Goal: Information Seeking & Learning: Learn about a topic

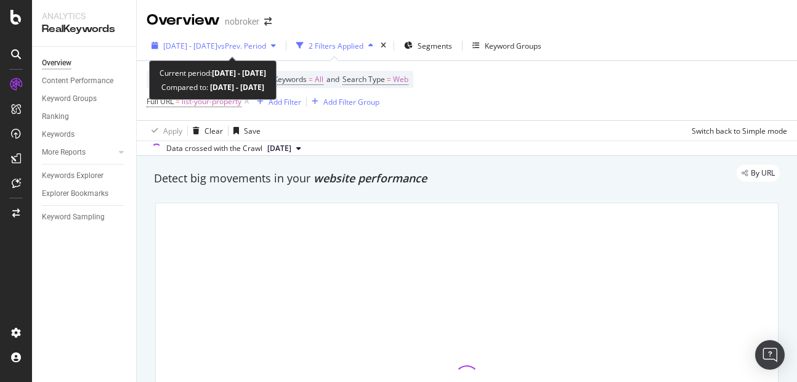
click at [218, 50] on span "[DATE] - [DATE]" at bounding box center [190, 46] width 54 height 10
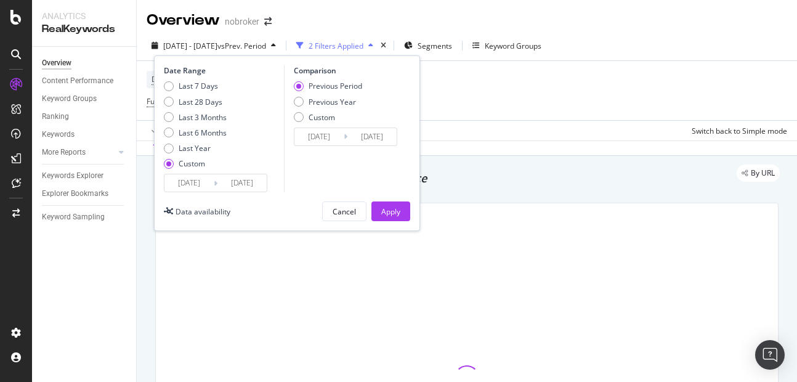
click at [254, 190] on input "[DATE]" at bounding box center [242, 182] width 49 height 17
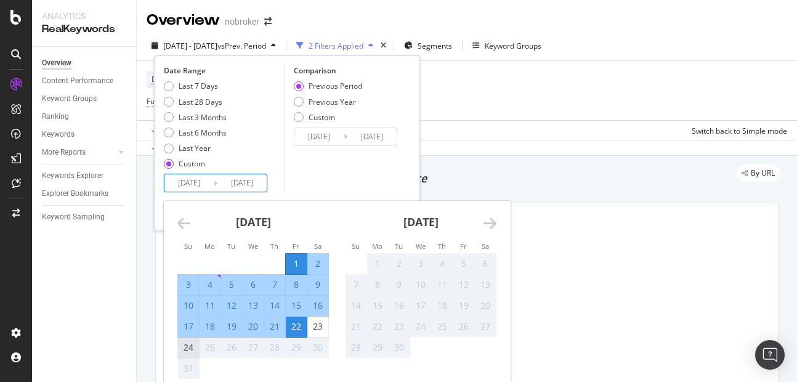
click at [186, 356] on div "24" at bounding box center [188, 348] width 21 height 20
type input "[DATE]"
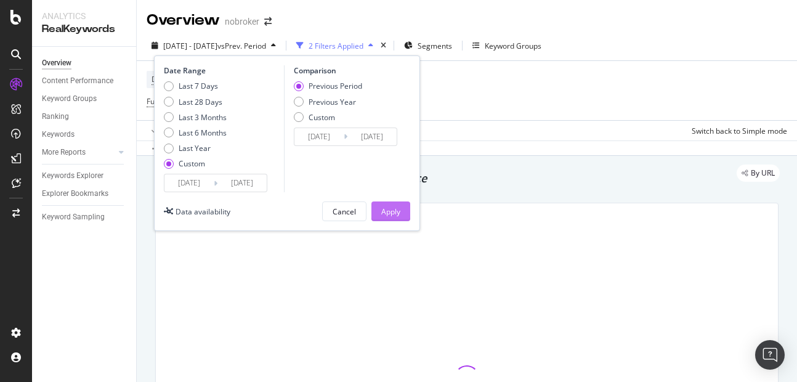
click at [399, 216] on div "Apply" at bounding box center [390, 211] width 19 height 10
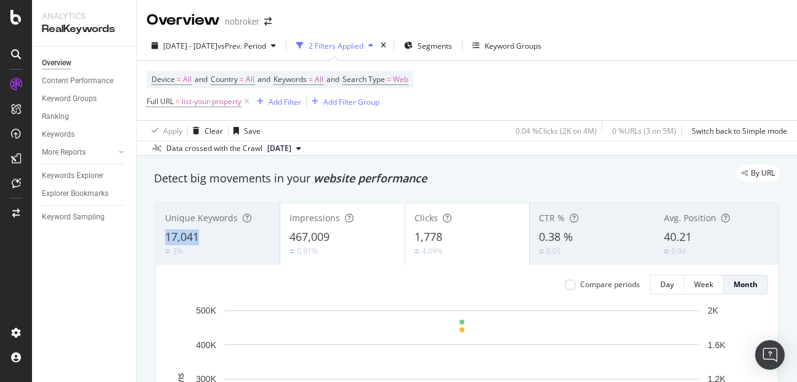
drag, startPoint x: 168, startPoint y: 235, endPoint x: 209, endPoint y: 237, distance: 41.3
click at [209, 237] on div "17,041" at bounding box center [217, 237] width 105 height 16
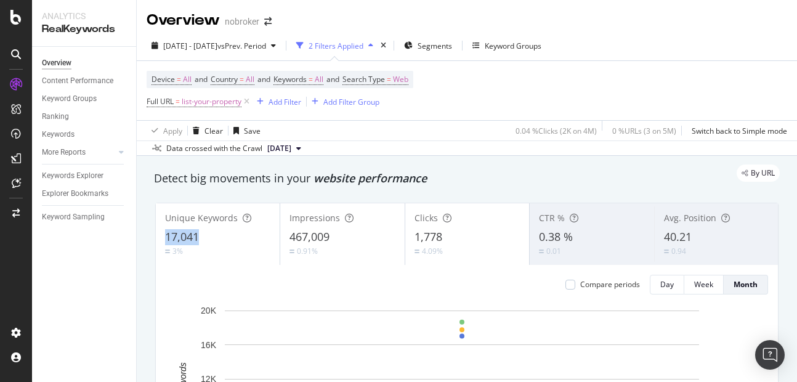
copy span "17,041"
drag, startPoint x: 165, startPoint y: 238, endPoint x: 206, endPoint y: 231, distance: 41.2
click at [206, 231] on div "17,041" at bounding box center [217, 237] width 105 height 16
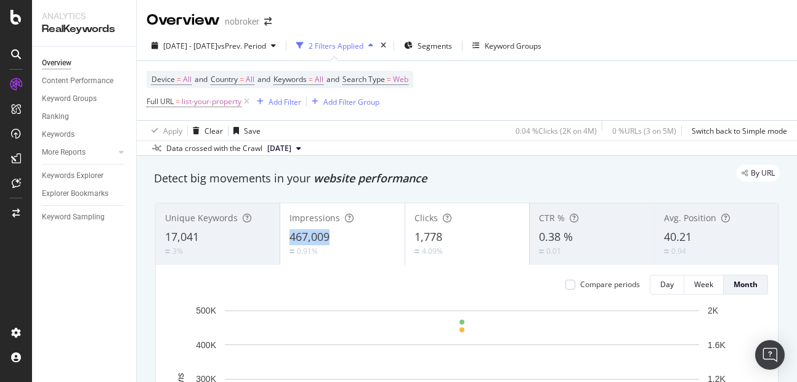
copy span "467,009"
drag, startPoint x: 285, startPoint y: 238, endPoint x: 328, endPoint y: 239, distance: 43.1
click at [328, 239] on div "Impressions 467,009 0.91%" at bounding box center [342, 233] width 124 height 55
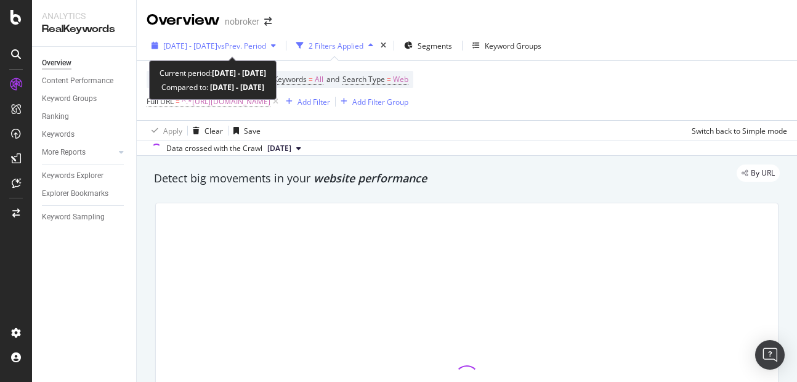
click at [215, 48] on span "[DATE] - [DATE]" at bounding box center [190, 46] width 54 height 10
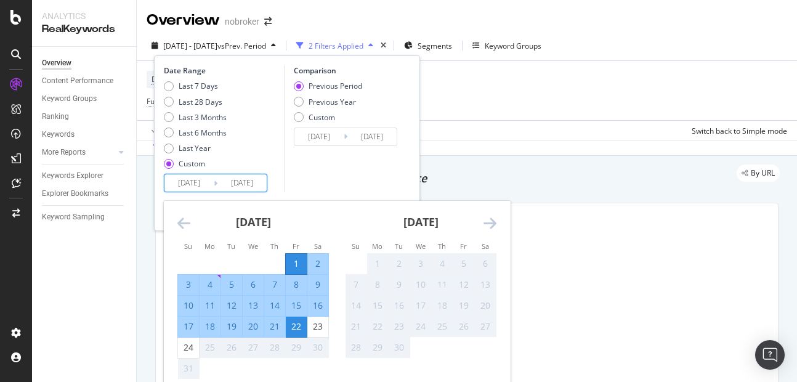
click at [240, 176] on input "[DATE]" at bounding box center [242, 182] width 49 height 17
click at [198, 345] on div "24" at bounding box center [188, 347] width 21 height 12
type input "[DATE]"
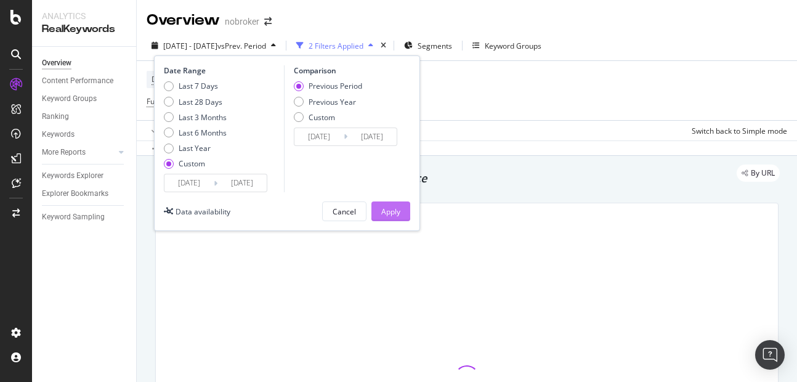
click at [389, 218] on div "Apply" at bounding box center [390, 211] width 19 height 18
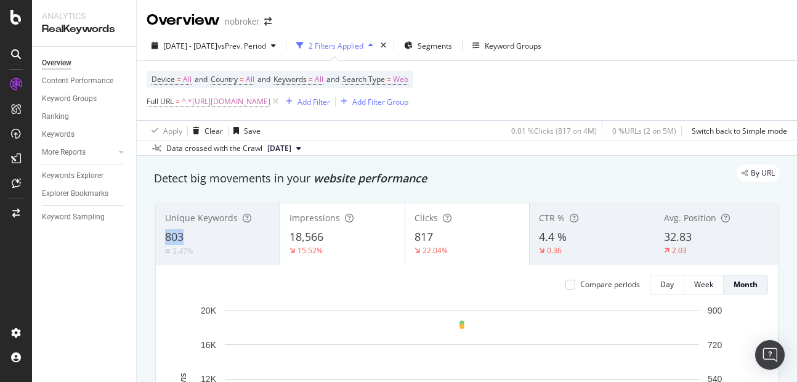
copy span "803"
drag, startPoint x: 161, startPoint y: 233, endPoint x: 184, endPoint y: 235, distance: 22.9
click at [184, 235] on div "Unique Keywords 803 3.47%" at bounding box center [218, 233] width 124 height 55
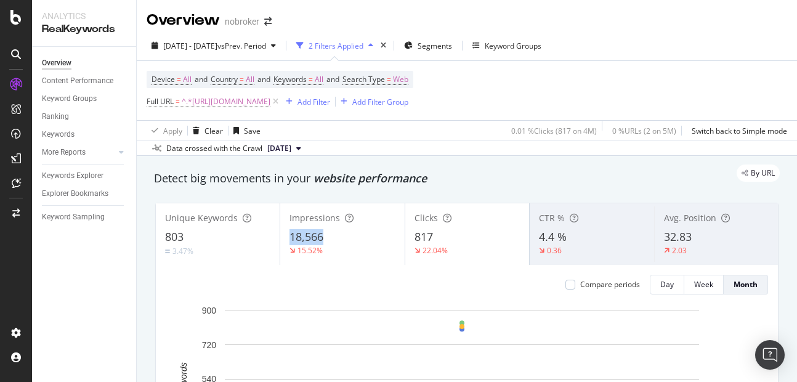
copy span "18,566"
drag, startPoint x: 287, startPoint y: 238, endPoint x: 342, endPoint y: 240, distance: 54.9
click at [342, 240] on div "Impressions 18,566 15.52%" at bounding box center [342, 233] width 124 height 55
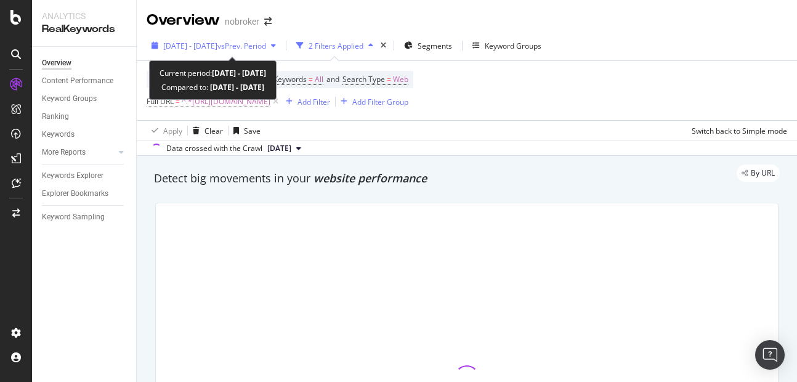
click at [203, 52] on div "[DATE] - [DATE] vs Prev. Period" at bounding box center [214, 45] width 134 height 18
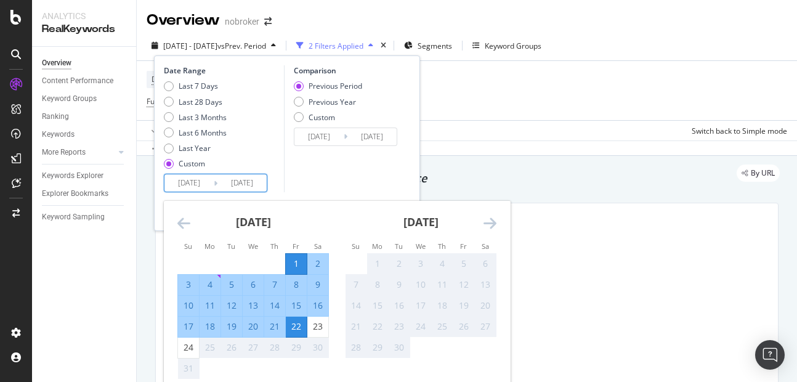
click at [245, 180] on input "[DATE]" at bounding box center [242, 182] width 49 height 17
click at [184, 351] on div "24" at bounding box center [188, 347] width 21 height 12
type input "[DATE]"
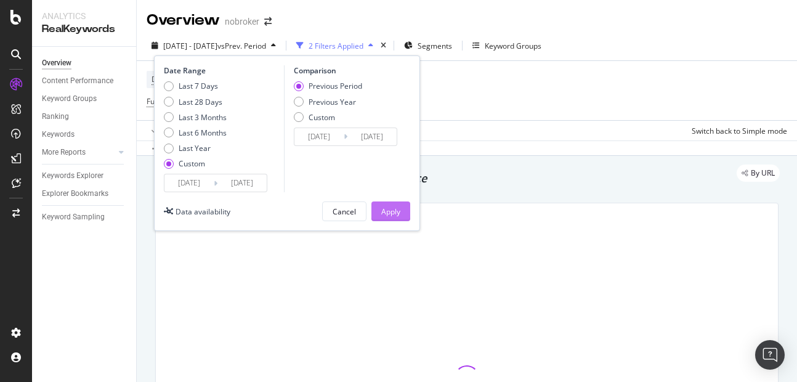
click at [405, 209] on button "Apply" at bounding box center [391, 211] width 39 height 20
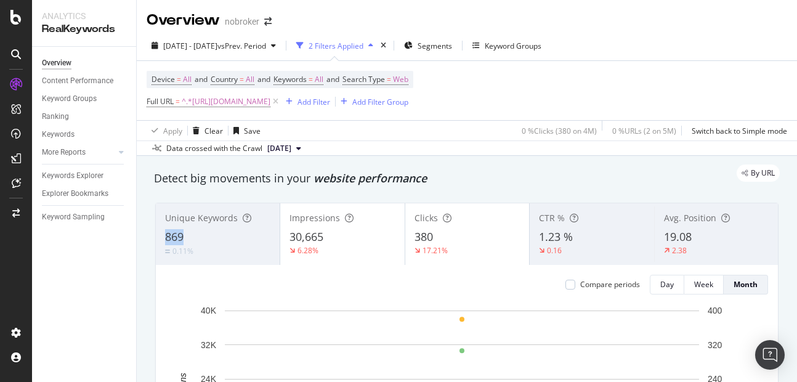
copy span "869"
drag, startPoint x: 160, startPoint y: 236, endPoint x: 198, endPoint y: 242, distance: 39.2
click at [198, 242] on div "Unique Keywords 869 0.11%" at bounding box center [218, 233] width 124 height 55
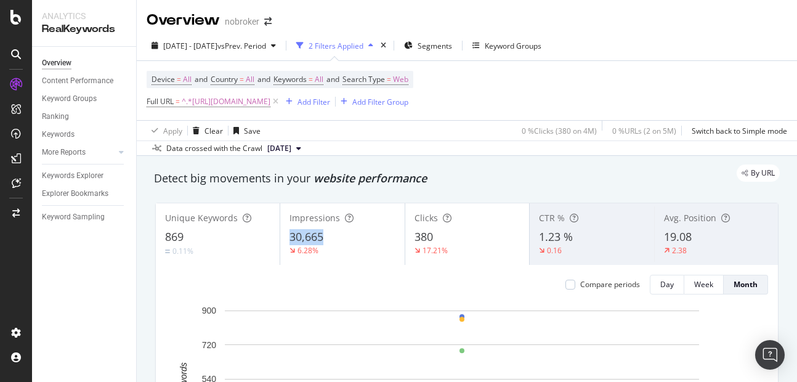
copy span "30,665"
drag, startPoint x: 285, startPoint y: 238, endPoint x: 356, endPoint y: 240, distance: 71.5
click at [356, 240] on div "Impressions 30,665 6.28%" at bounding box center [342, 233] width 124 height 55
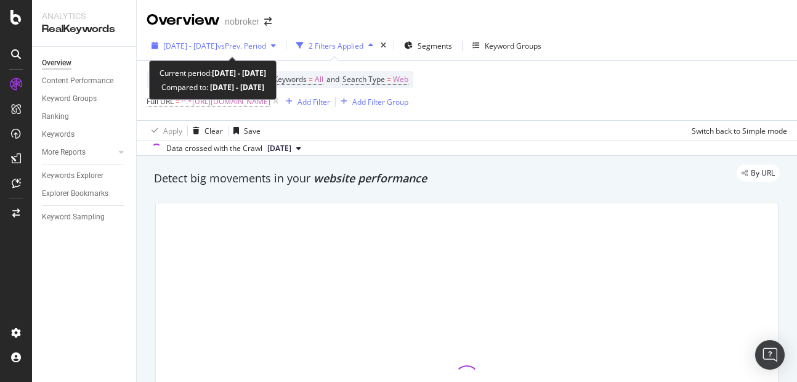
click at [218, 43] on span "[DATE] - [DATE]" at bounding box center [190, 46] width 54 height 10
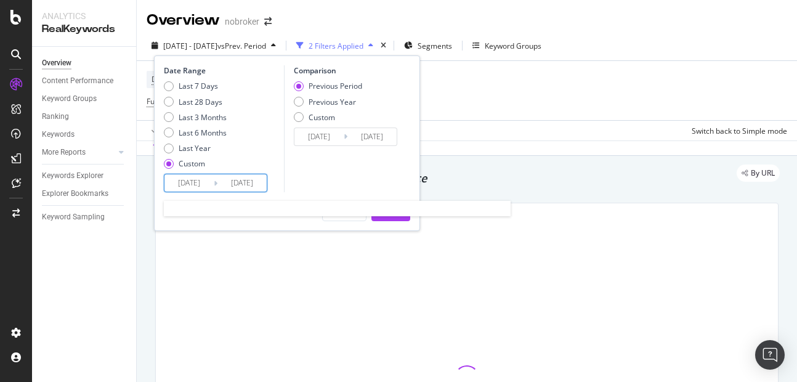
click at [237, 188] on input "[DATE]" at bounding box center [242, 182] width 49 height 17
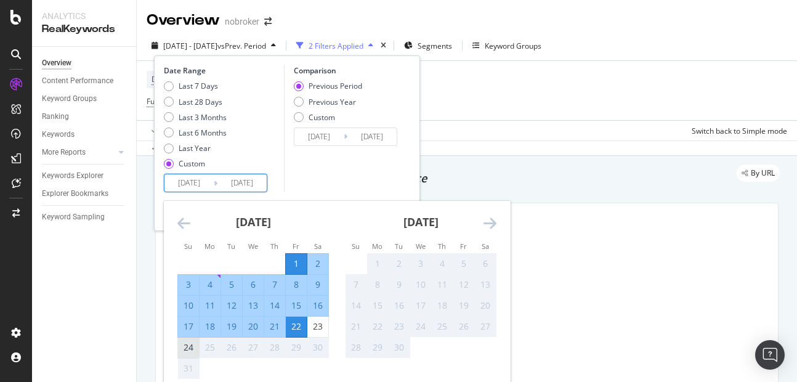
click at [193, 349] on div "24" at bounding box center [188, 347] width 21 height 12
type input "[DATE]"
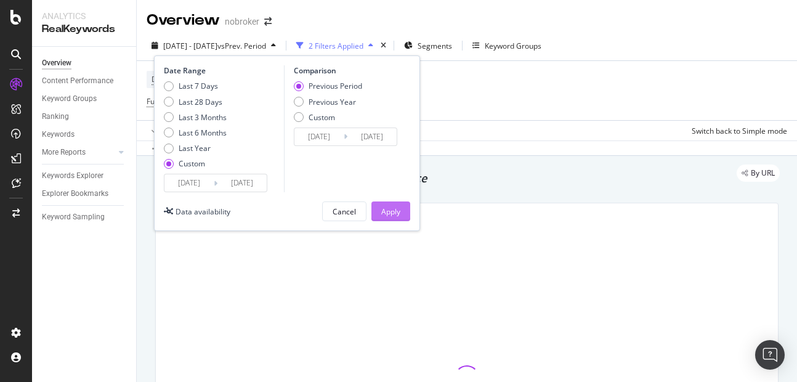
click at [386, 214] on div "Apply" at bounding box center [390, 211] width 19 height 10
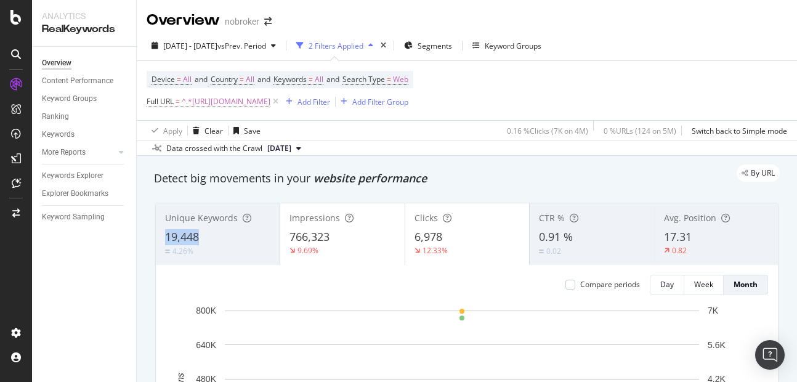
copy span "19,448"
drag, startPoint x: 160, startPoint y: 232, endPoint x: 224, endPoint y: 234, distance: 63.5
click at [224, 234] on div "Unique Keywords 19,448 4.26%" at bounding box center [218, 233] width 124 height 55
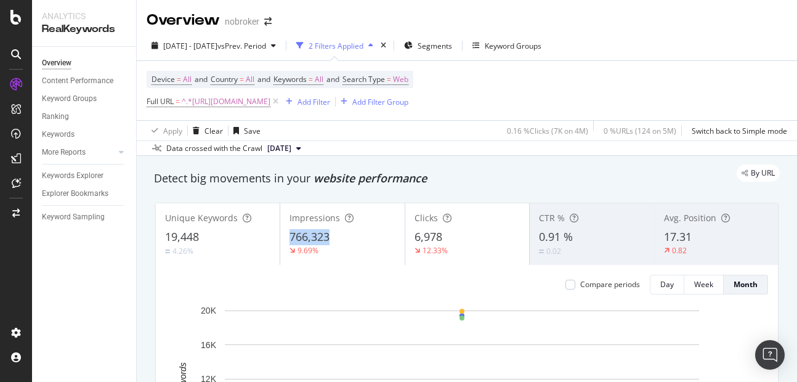
copy span "766,323"
drag, startPoint x: 288, startPoint y: 235, endPoint x: 338, endPoint y: 240, distance: 50.8
click at [338, 240] on div "766,323" at bounding box center [342, 237] width 105 height 16
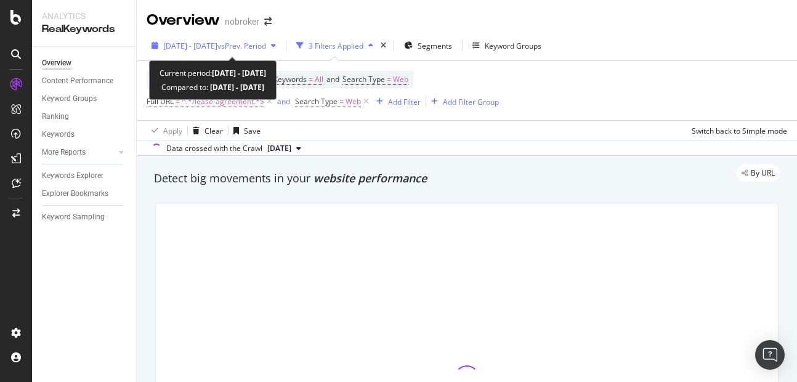
click at [225, 53] on div "[DATE] - [DATE] vs Prev. Period" at bounding box center [214, 45] width 134 height 18
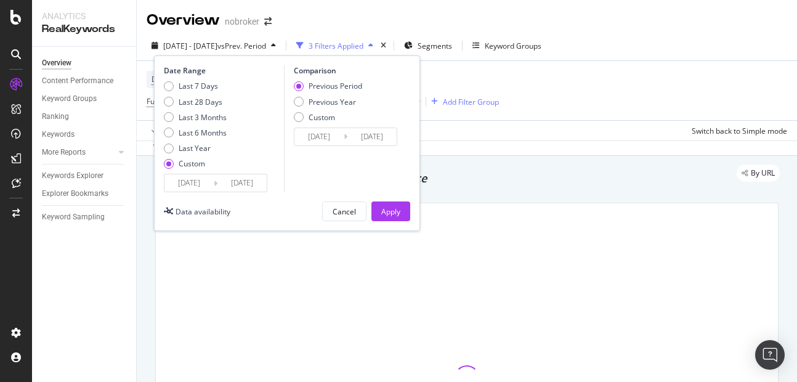
click at [245, 178] on input "[DATE]" at bounding box center [242, 182] width 49 height 17
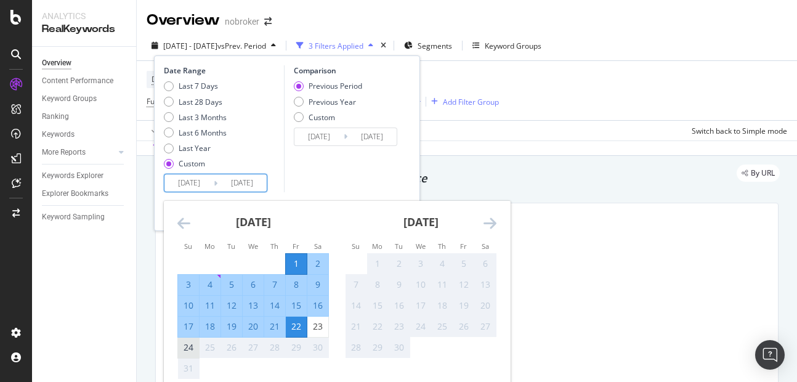
click at [192, 343] on div "24" at bounding box center [188, 347] width 21 height 12
type input "[DATE]"
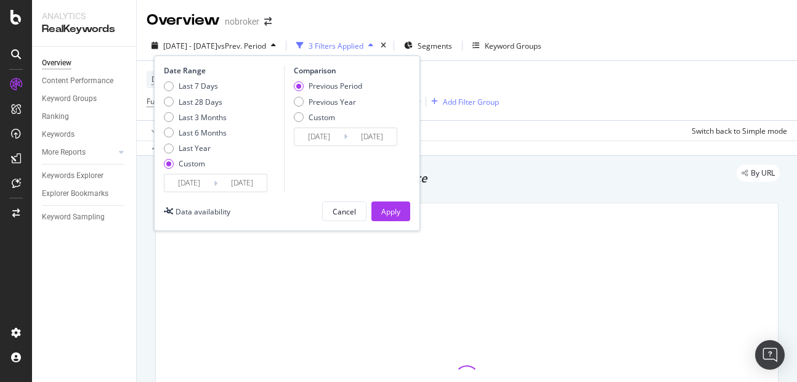
click at [379, 201] on div "Date Range Last 7 Days Last 28 Days Last 3 Months Last 6 Months Last Year Custo…" at bounding box center [287, 143] width 266 height 176
click at [399, 220] on div "Apply" at bounding box center [390, 211] width 19 height 18
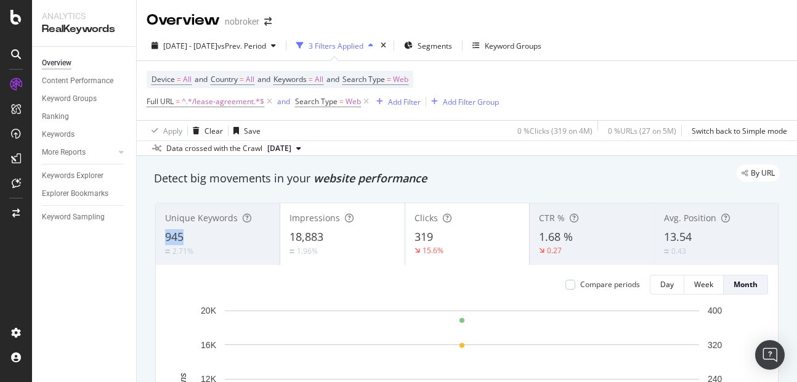
copy span "945"
drag, startPoint x: 160, startPoint y: 238, endPoint x: 206, endPoint y: 234, distance: 47.0
click at [206, 234] on div "Unique Keywords 945 2.71%" at bounding box center [218, 233] width 124 height 55
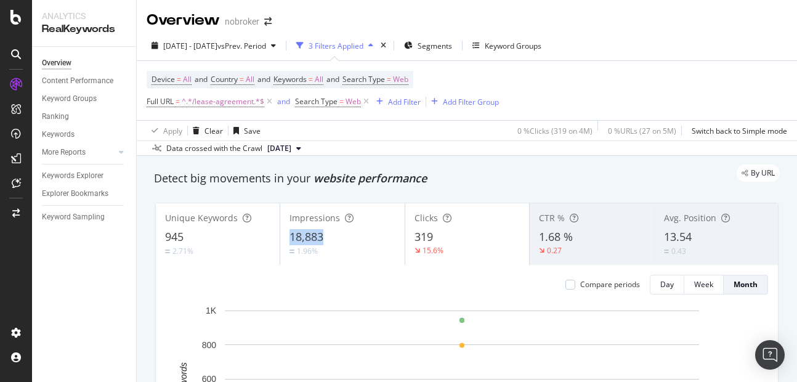
copy span "18,883"
drag, startPoint x: 282, startPoint y: 234, endPoint x: 372, endPoint y: 234, distance: 90.0
click at [372, 234] on div "Impressions 18,883 1.96%" at bounding box center [342, 233] width 124 height 55
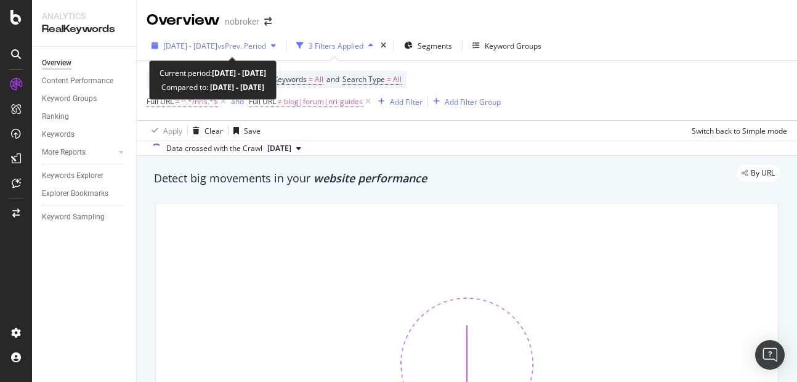
click at [212, 47] on span "[DATE] - [DATE]" at bounding box center [190, 46] width 54 height 10
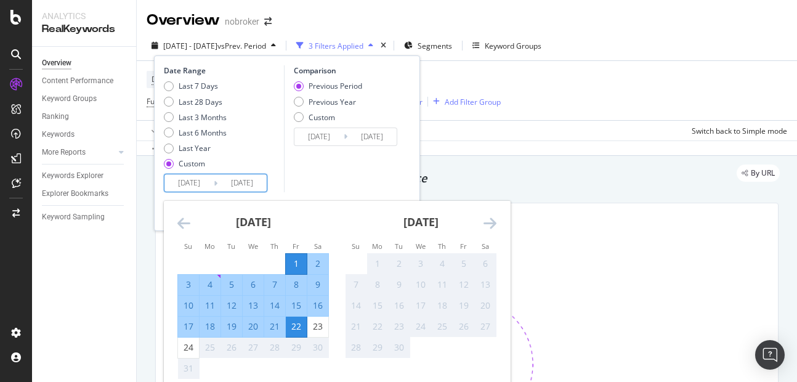
click at [242, 181] on input "[DATE]" at bounding box center [242, 182] width 49 height 17
click at [195, 341] on div "24" at bounding box center [188, 348] width 21 height 20
type input "[DATE]"
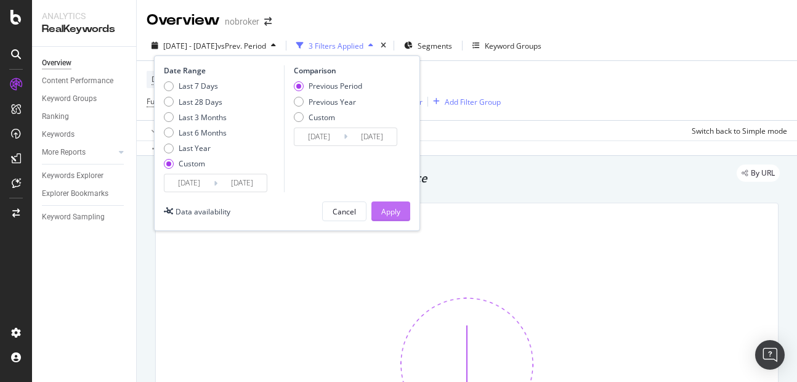
click at [387, 204] on div "Apply" at bounding box center [390, 211] width 19 height 18
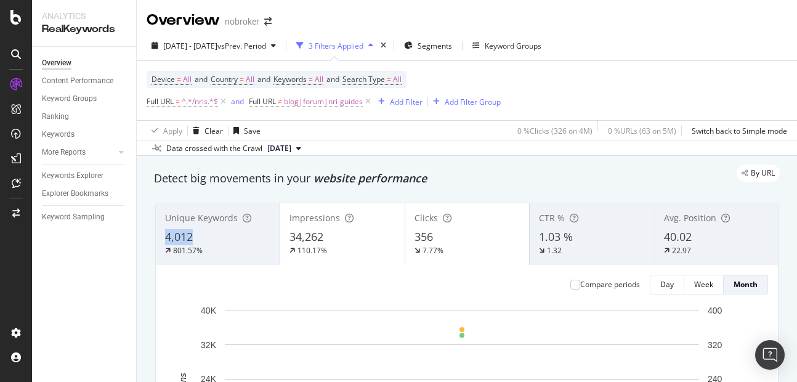
copy span "4,012"
drag, startPoint x: 166, startPoint y: 241, endPoint x: 211, endPoint y: 243, distance: 45.0
click at [211, 243] on div "4,012" at bounding box center [217, 237] width 105 height 16
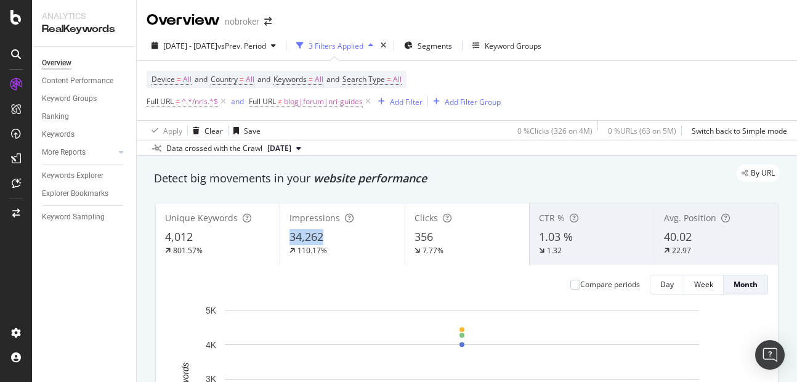
copy span "34,262"
drag, startPoint x: 287, startPoint y: 237, endPoint x: 323, endPoint y: 235, distance: 37.1
click at [323, 235] on div "Impressions 34,262 110.17%" at bounding box center [342, 233] width 124 height 55
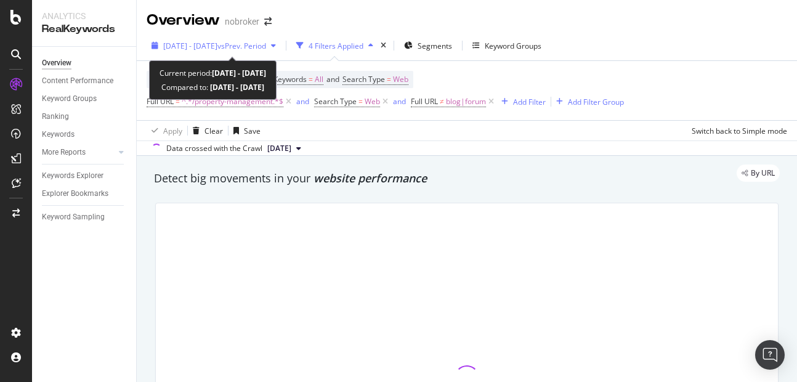
click at [234, 52] on div "[DATE] - [DATE] vs Prev. Period" at bounding box center [214, 45] width 134 height 18
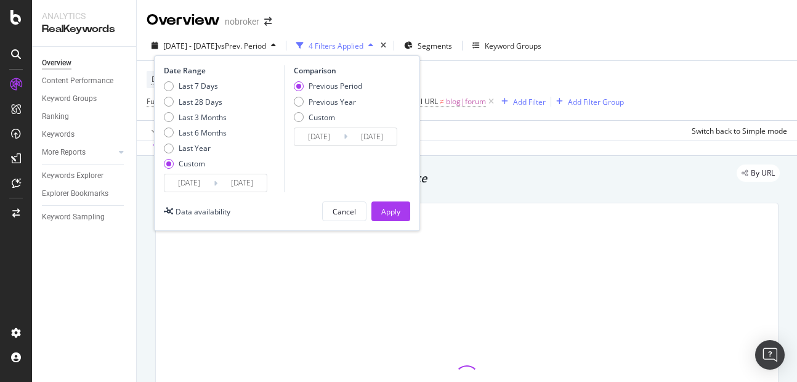
click at [241, 179] on input "[DATE]" at bounding box center [242, 182] width 49 height 17
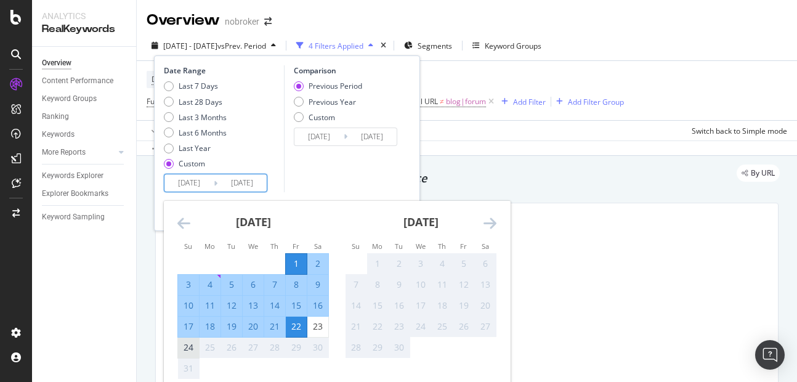
click at [196, 356] on div "24" at bounding box center [188, 348] width 21 height 20
type input "[DATE]"
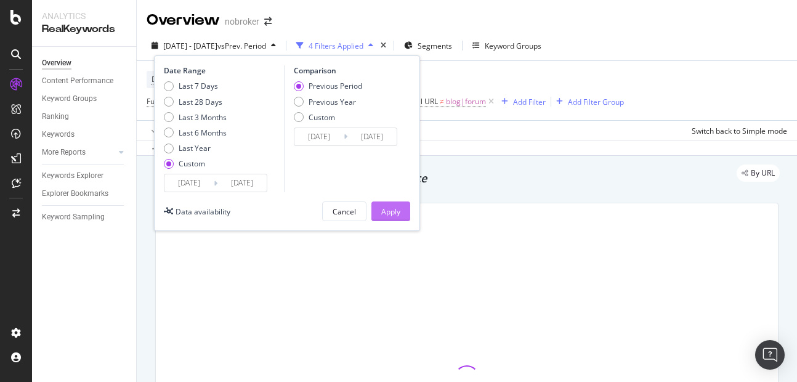
click at [395, 216] on div "Apply" at bounding box center [390, 211] width 19 height 10
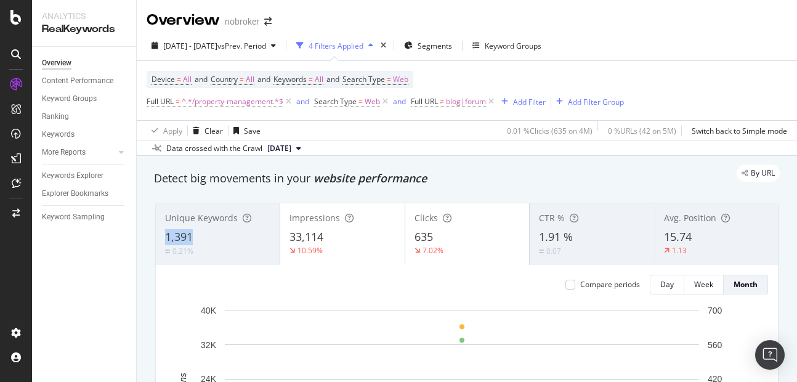
copy span "1,391"
drag, startPoint x: 165, startPoint y: 232, endPoint x: 221, endPoint y: 236, distance: 55.6
click at [221, 236] on div "1,391" at bounding box center [217, 237] width 105 height 16
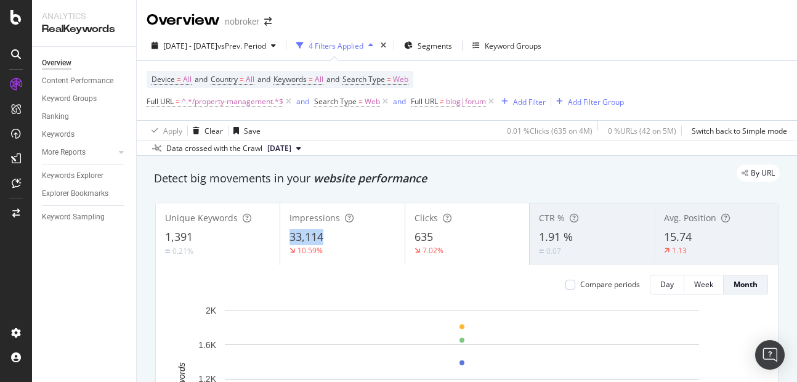
copy span "33,114"
drag, startPoint x: 288, startPoint y: 235, endPoint x: 342, endPoint y: 235, distance: 54.2
click at [342, 235] on div "33,114" at bounding box center [342, 237] width 105 height 16
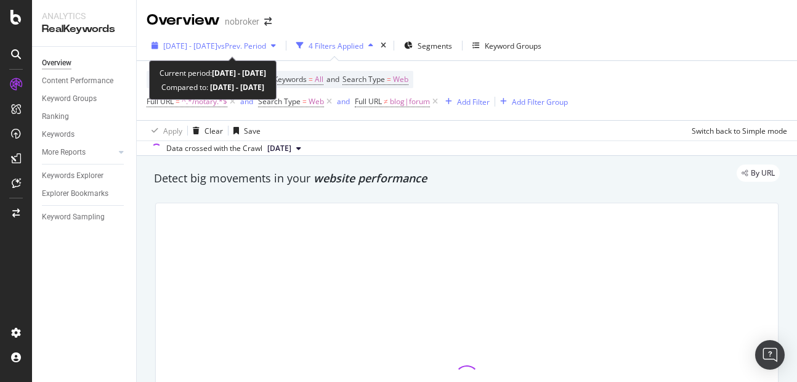
click at [218, 46] on span "[DATE] - [DATE]" at bounding box center [190, 46] width 54 height 10
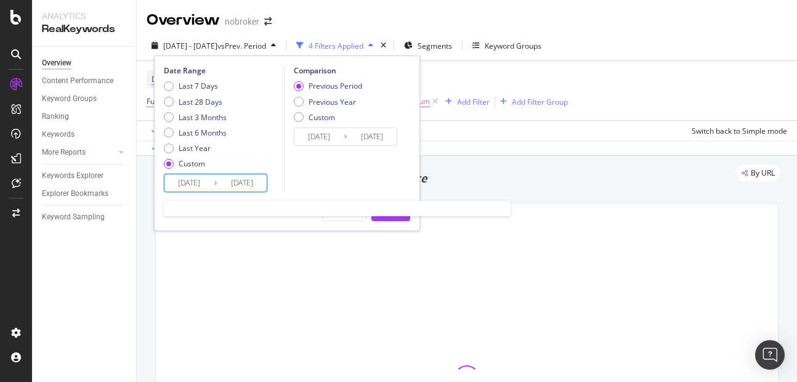
click at [243, 189] on input "[DATE]" at bounding box center [242, 182] width 49 height 17
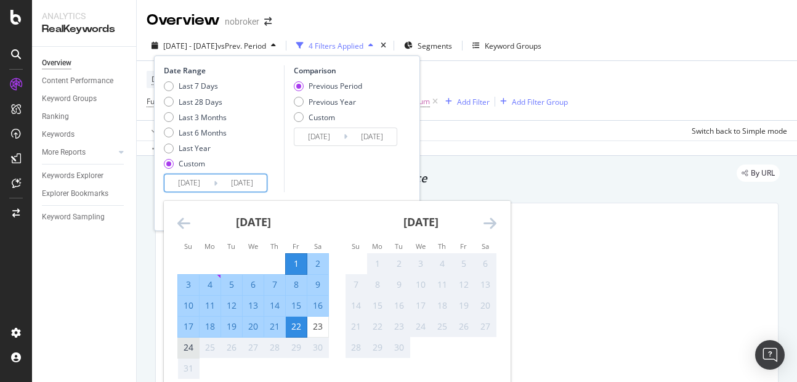
click at [187, 353] on div "24" at bounding box center [188, 347] width 21 height 12
type input "[DATE]"
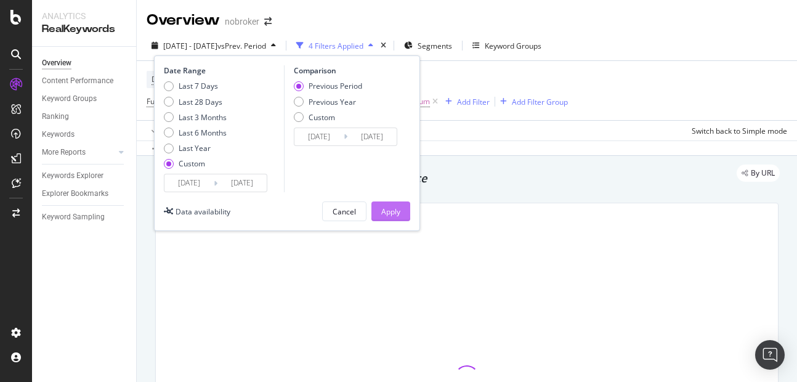
click at [392, 211] on div "Apply" at bounding box center [390, 211] width 19 height 10
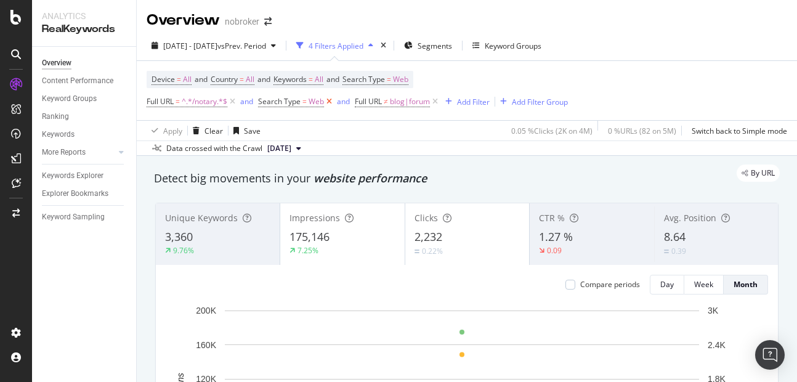
click at [327, 102] on icon at bounding box center [329, 102] width 10 height 12
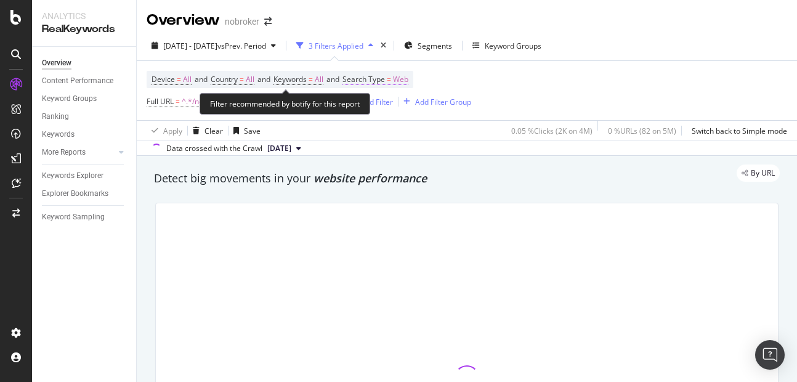
click at [409, 79] on span "Web" at bounding box center [400, 79] width 15 height 17
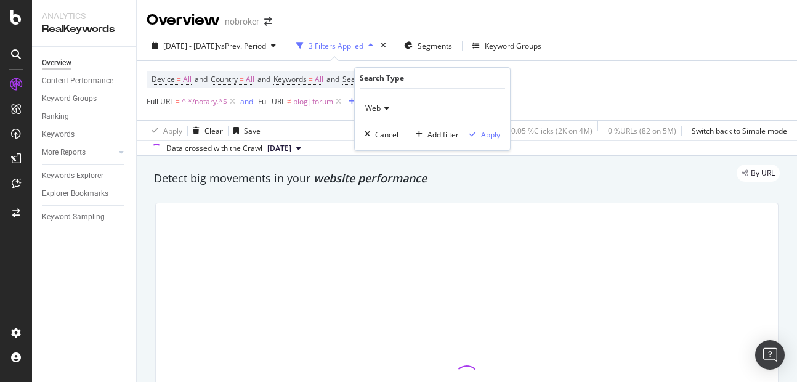
click at [376, 110] on span "Web" at bounding box center [372, 108] width 15 height 10
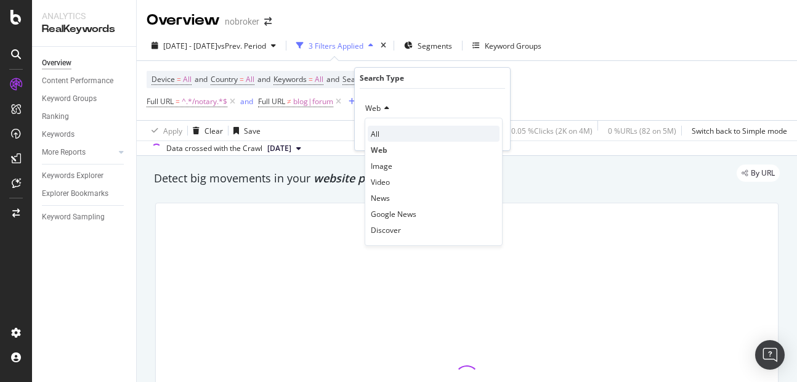
click at [386, 137] on div "All" at bounding box center [434, 134] width 132 height 16
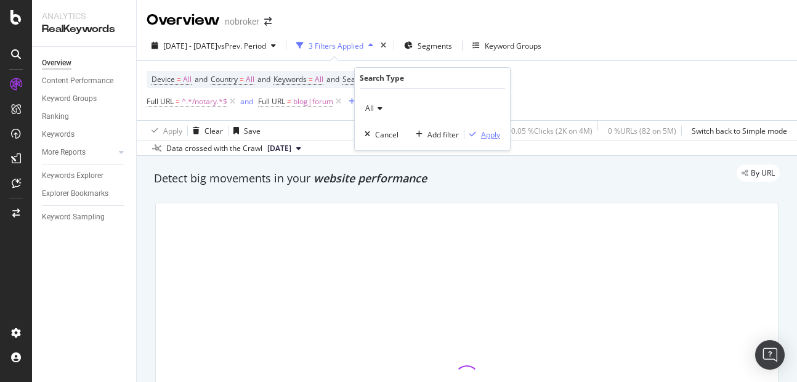
click at [487, 137] on div "Apply" at bounding box center [490, 134] width 19 height 10
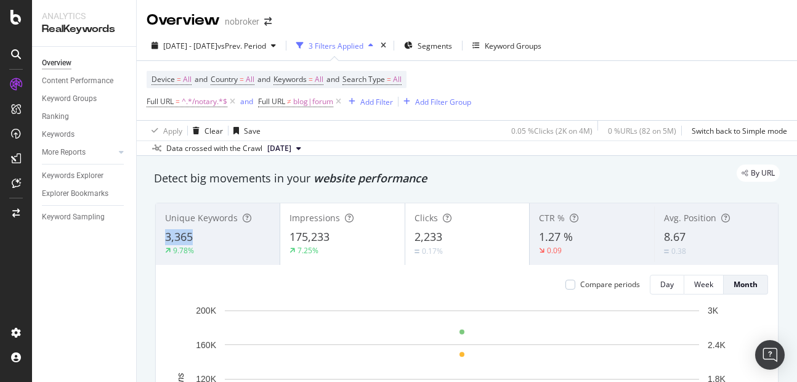
copy span "3,365"
drag, startPoint x: 158, startPoint y: 238, endPoint x: 208, endPoint y: 232, distance: 50.4
click at [208, 232] on div "Unique Keywords 3,365 9.78%" at bounding box center [218, 233] width 124 height 55
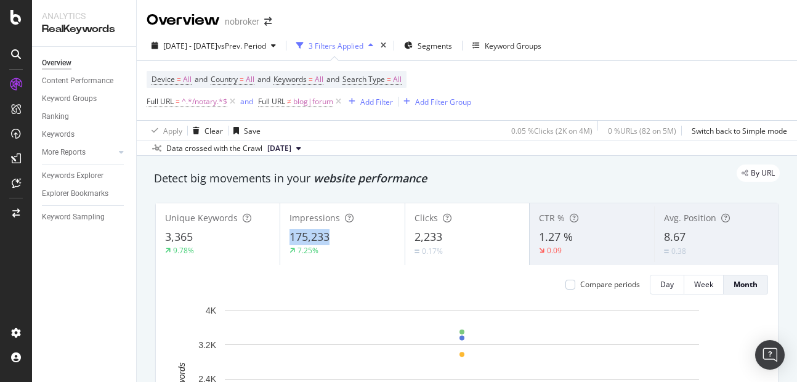
copy span "175,233"
drag, startPoint x: 285, startPoint y: 233, endPoint x: 373, endPoint y: 240, distance: 88.4
click at [373, 240] on div "Impressions 175,233 7.25%" at bounding box center [342, 233] width 124 height 55
